Goal: Navigation & Orientation: Find specific page/section

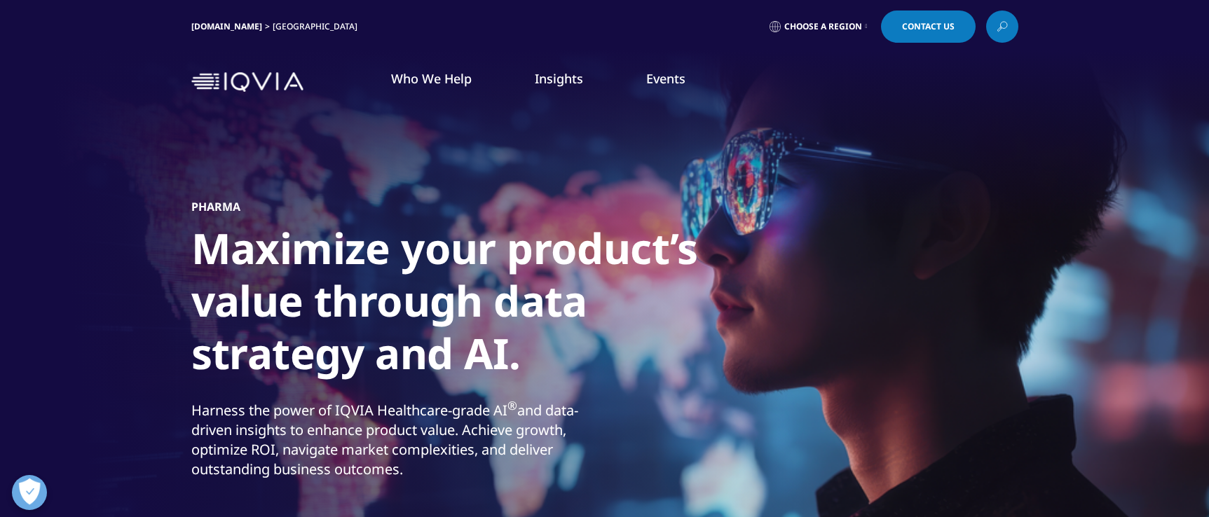
click at [787, 22] on span "Choose a Region" at bounding box center [823, 26] width 78 height 11
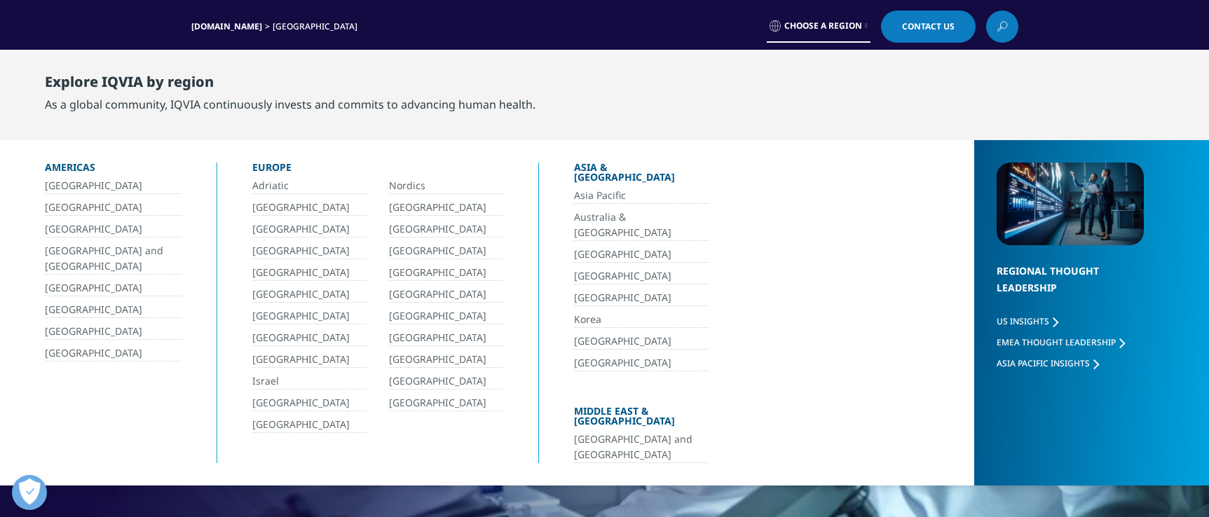
click at [90, 349] on link "[GEOGRAPHIC_DATA]" at bounding box center [113, 353] width 137 height 16
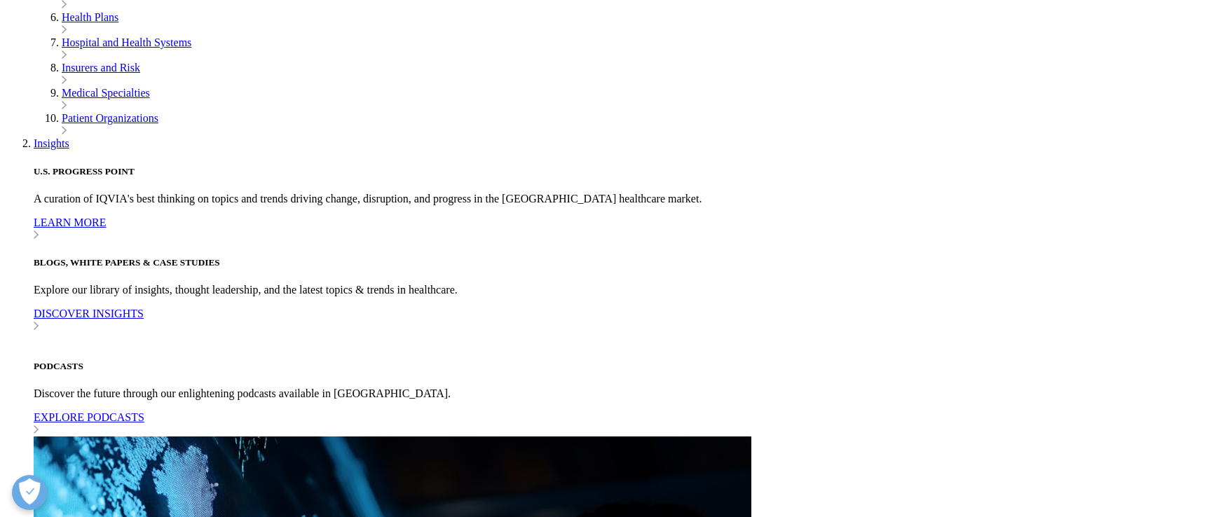
scroll to position [930, 0]
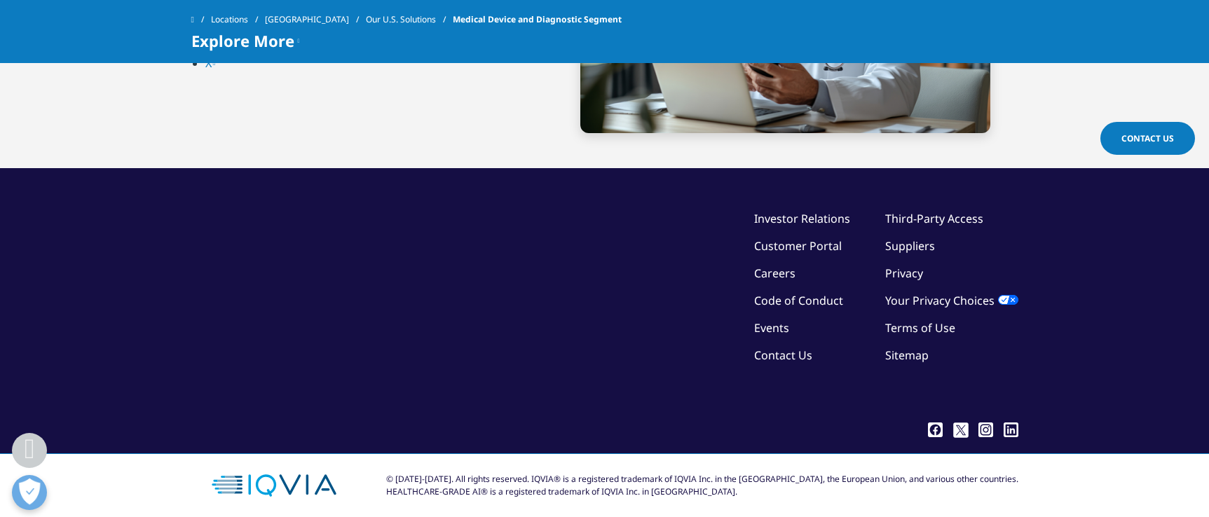
scroll to position [5683, 0]
